Goal: Information Seeking & Learning: Learn about a topic

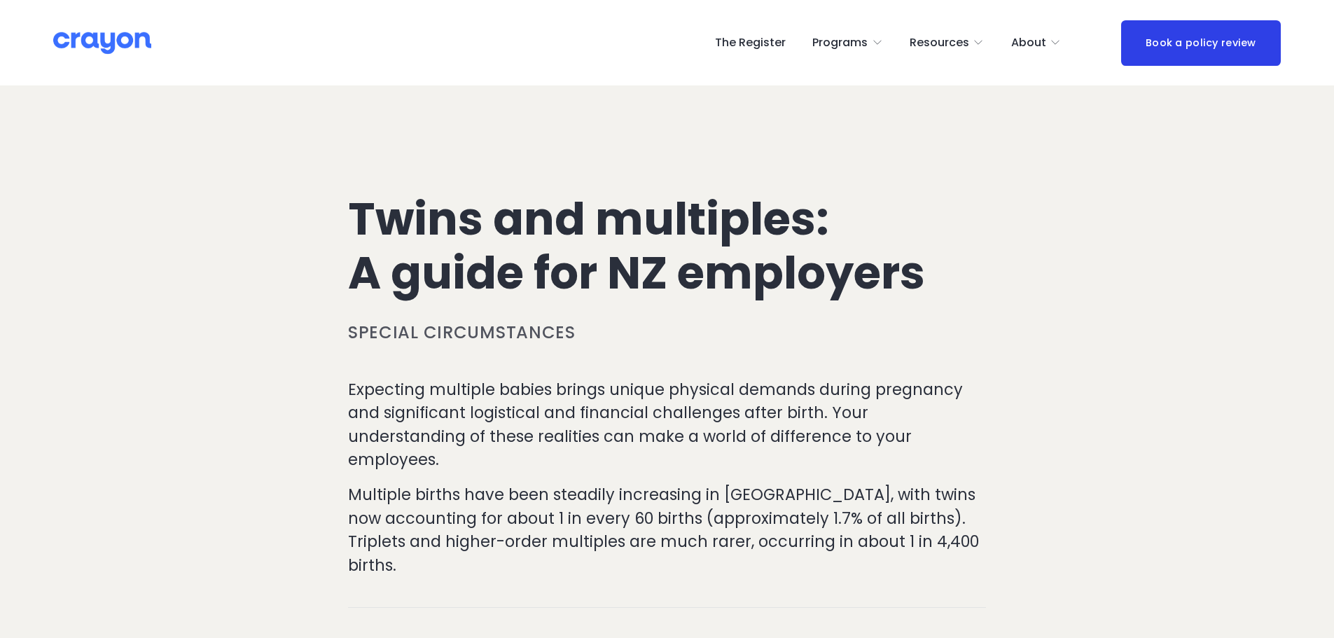
scroll to position [336, 0]
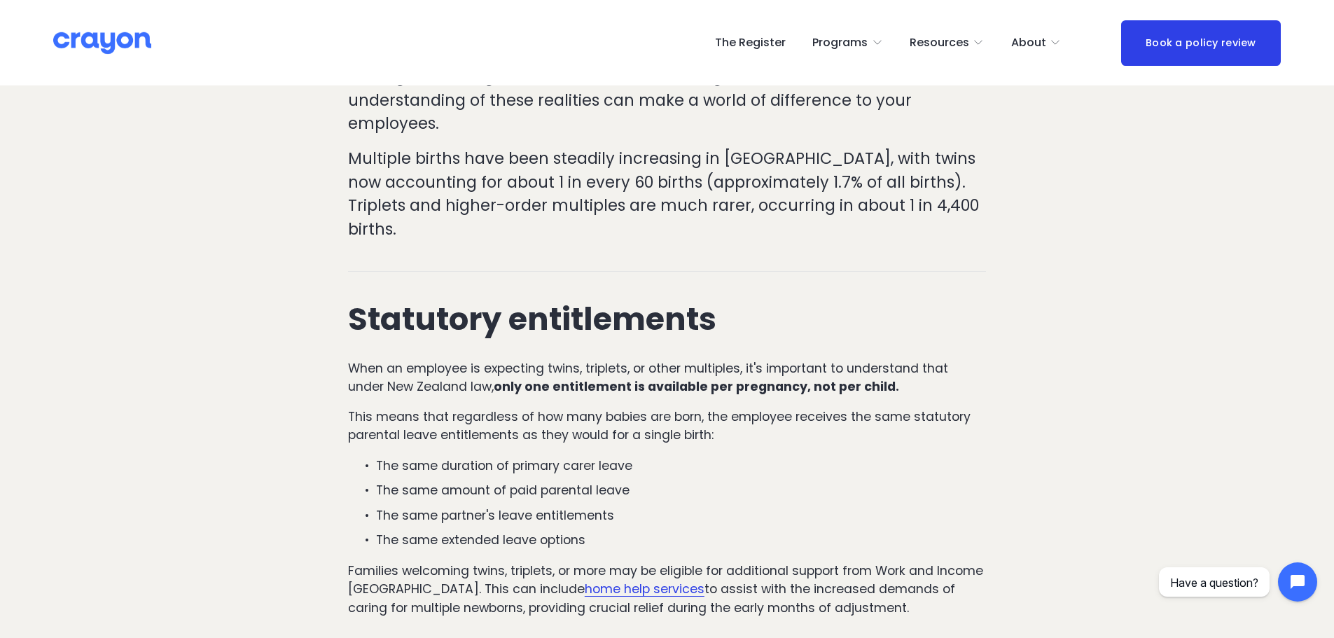
click at [0, 0] on span "About Us" at bounding box center [0, 0] width 0 height 0
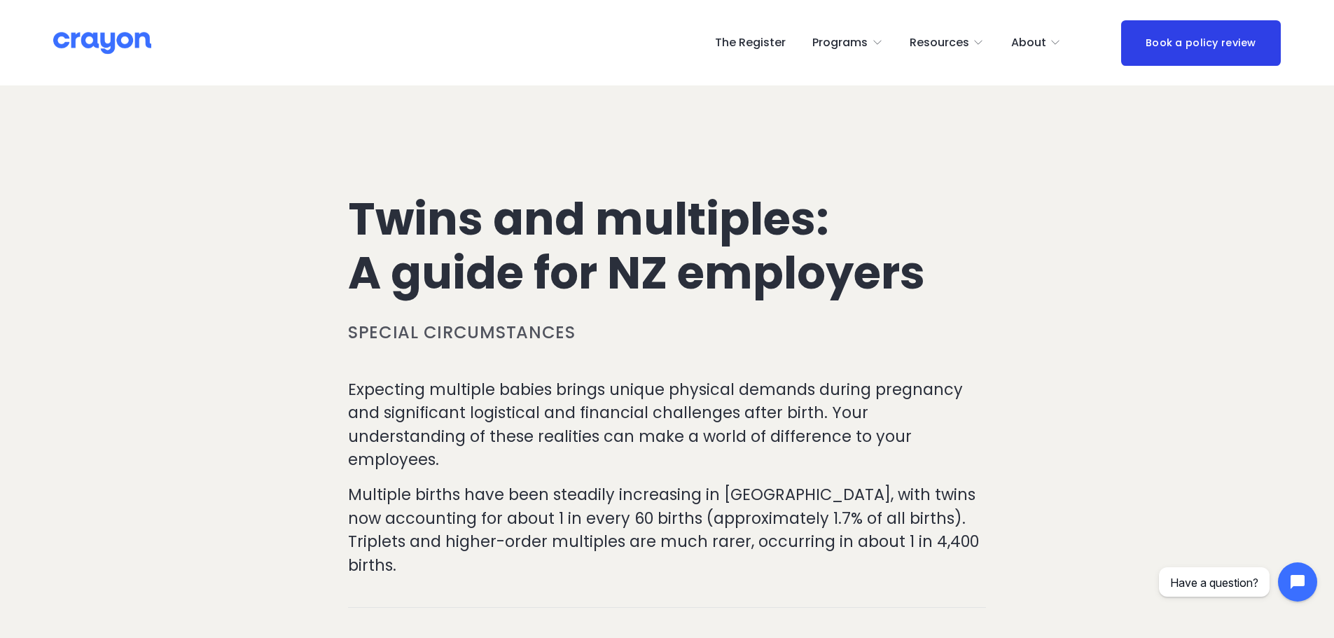
click at [82, 41] on img at bounding box center [102, 43] width 98 height 25
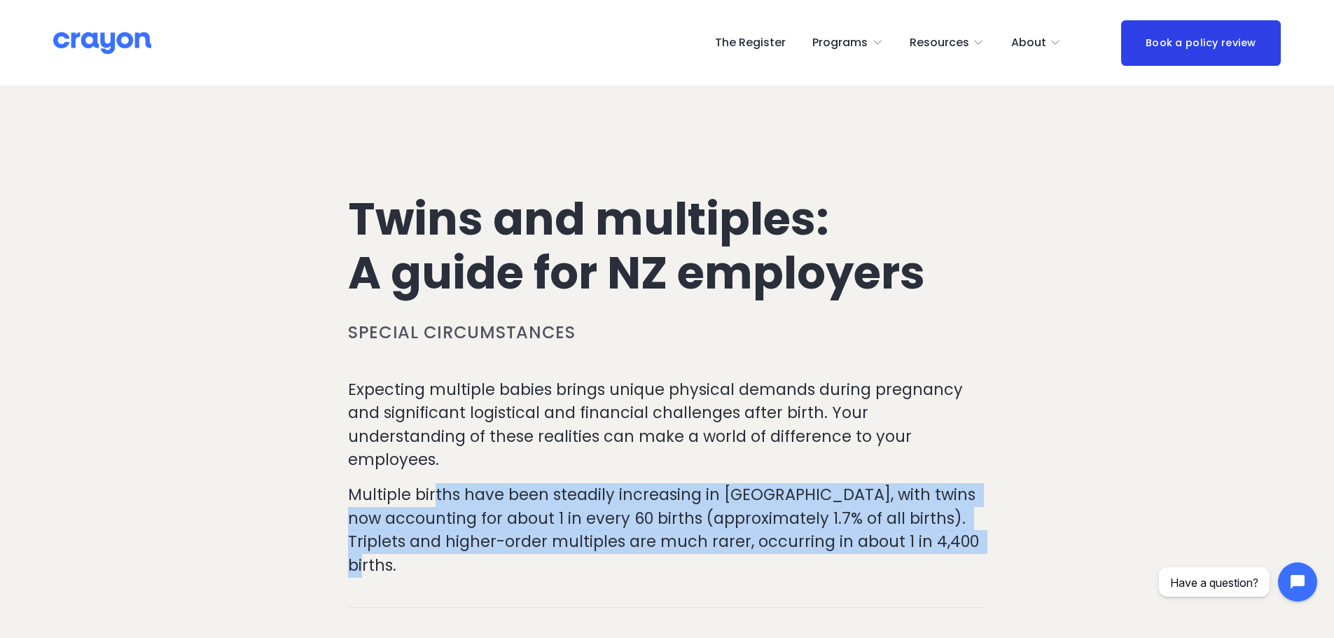
drag, startPoint x: 433, startPoint y: 467, endPoint x: 964, endPoint y: 518, distance: 533.4
click at [964, 518] on p "Multiple births have been steadily increasing in [GEOGRAPHIC_DATA], with twins …" at bounding box center [667, 530] width 638 height 94
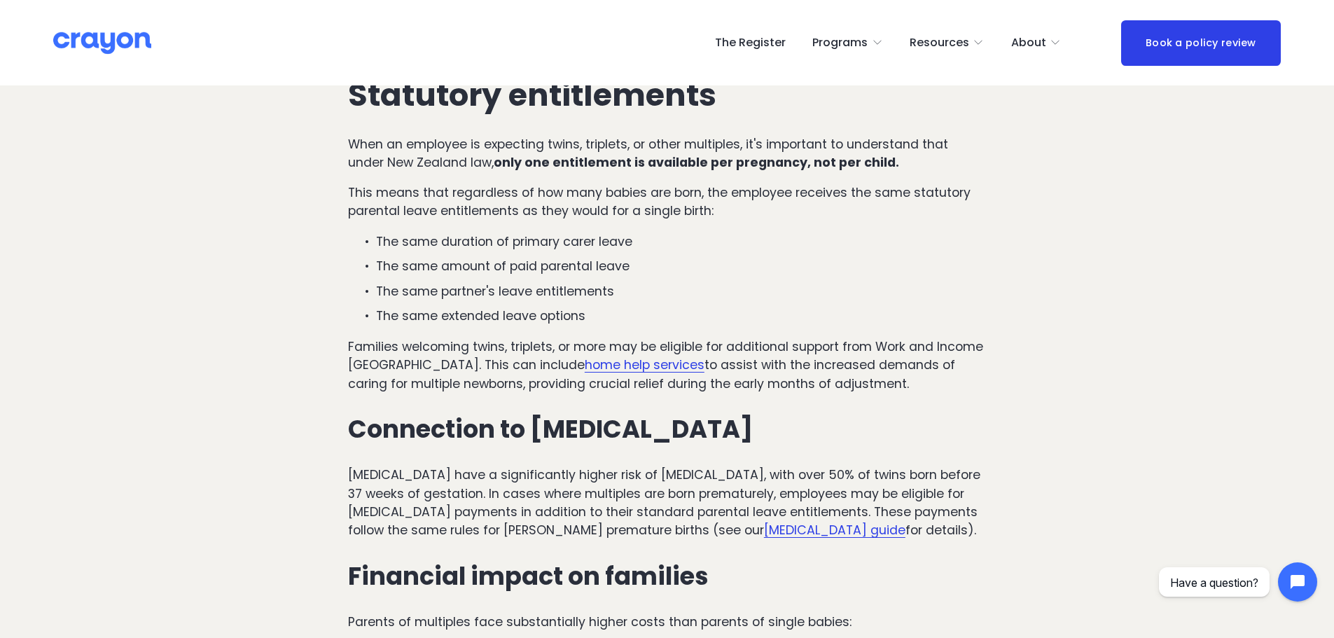
scroll to position [467, 0]
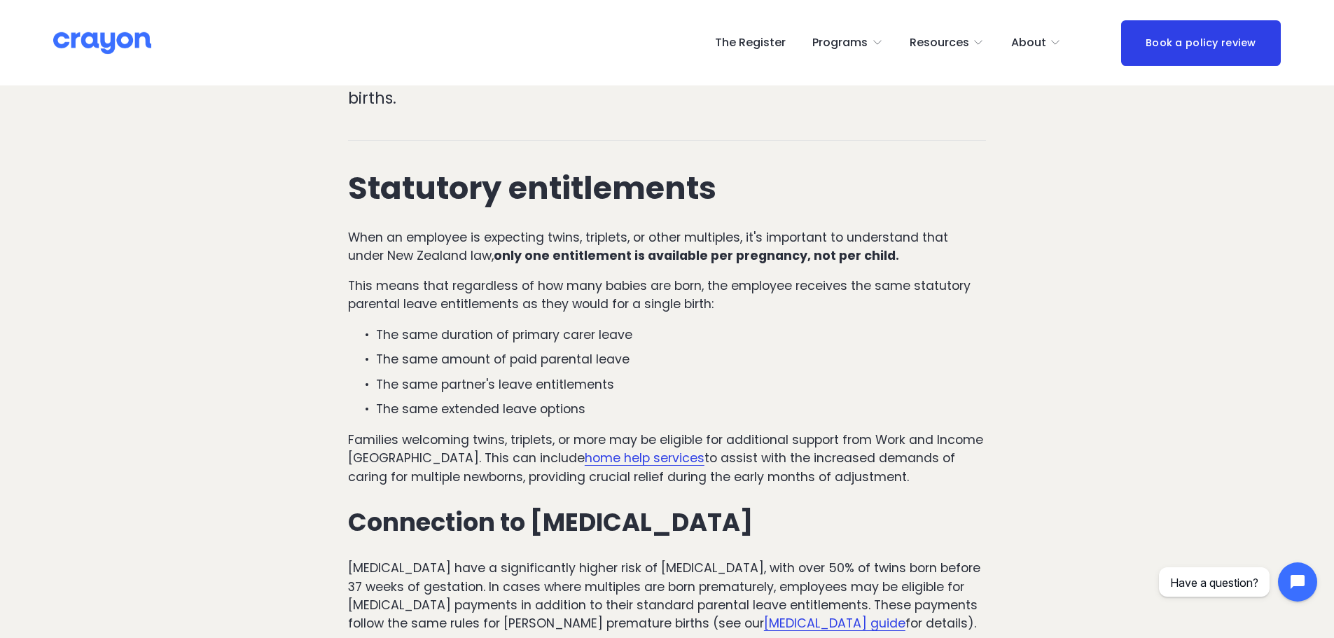
click at [788, 375] on p "The same partner's leave entitlements" at bounding box center [681, 384] width 610 height 18
